Goal: Find specific page/section

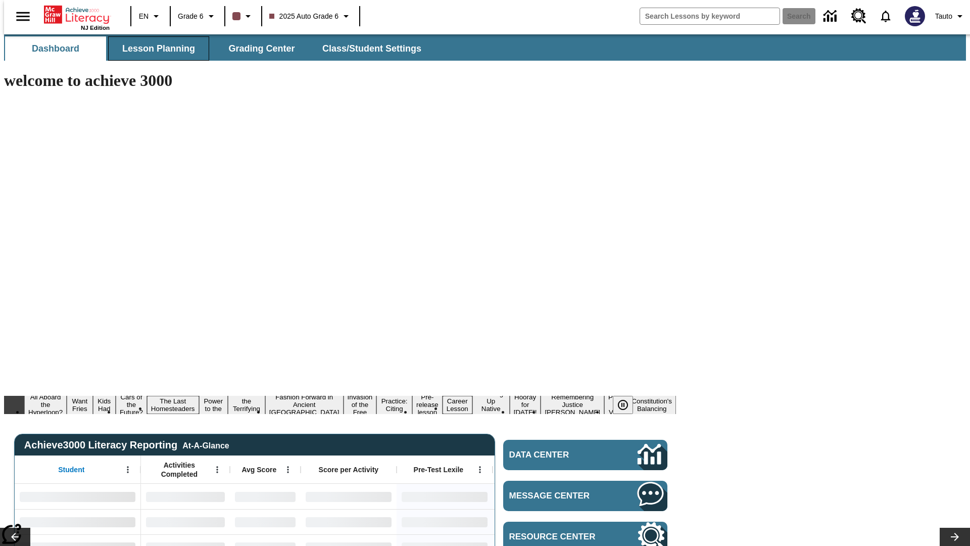
click at [155, 48] on span "Lesson Planning" at bounding box center [158, 49] width 73 height 12
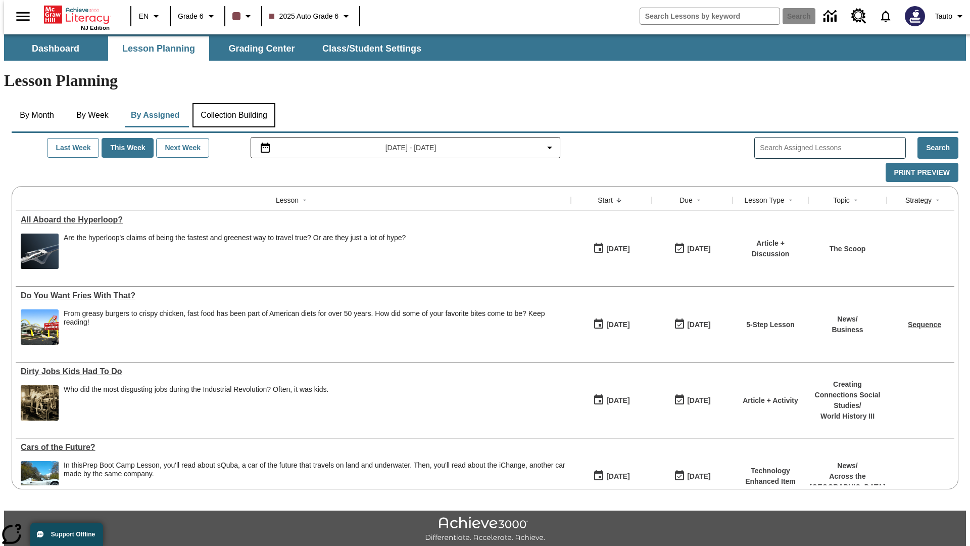
click at [233, 103] on button "Collection Building" at bounding box center [233, 115] width 83 height 24
